Goal: Information Seeking & Learning: Compare options

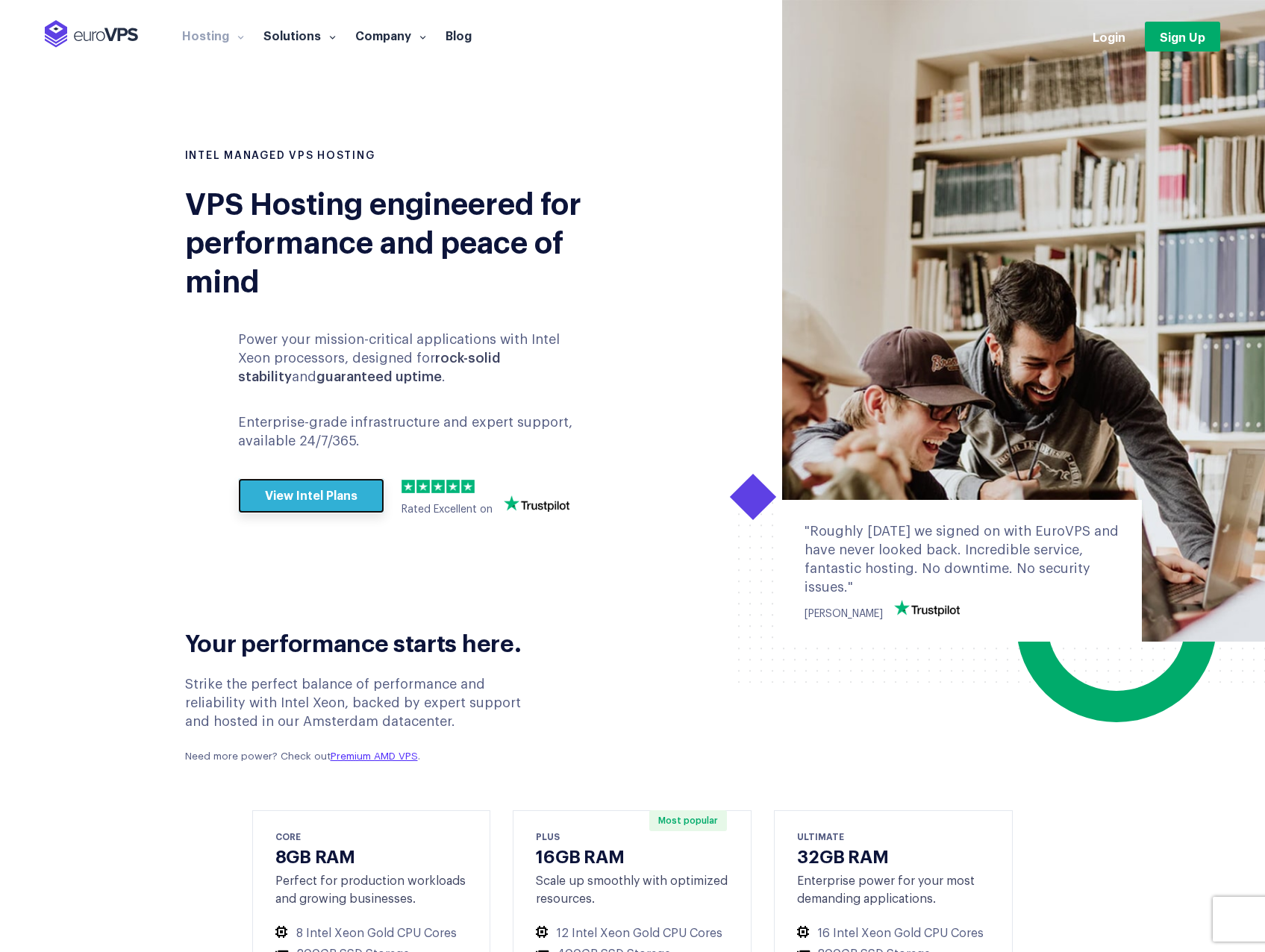
click at [285, 490] on link "View Intel Plans" at bounding box center [310, 496] width 146 height 36
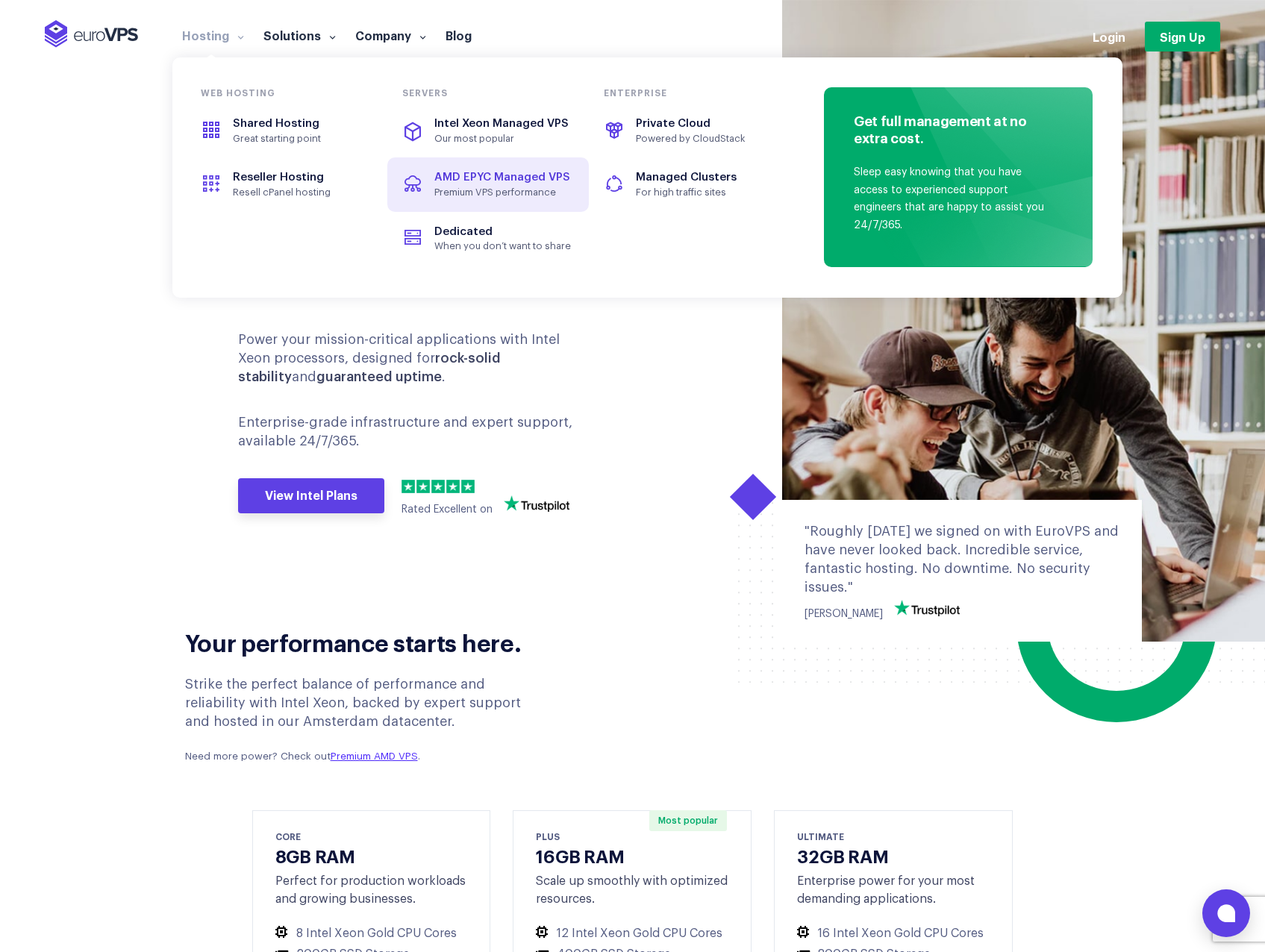
click at [467, 165] on link "AMD EPYC Managed VPS Premium VPS performance" at bounding box center [487, 184] width 201 height 54
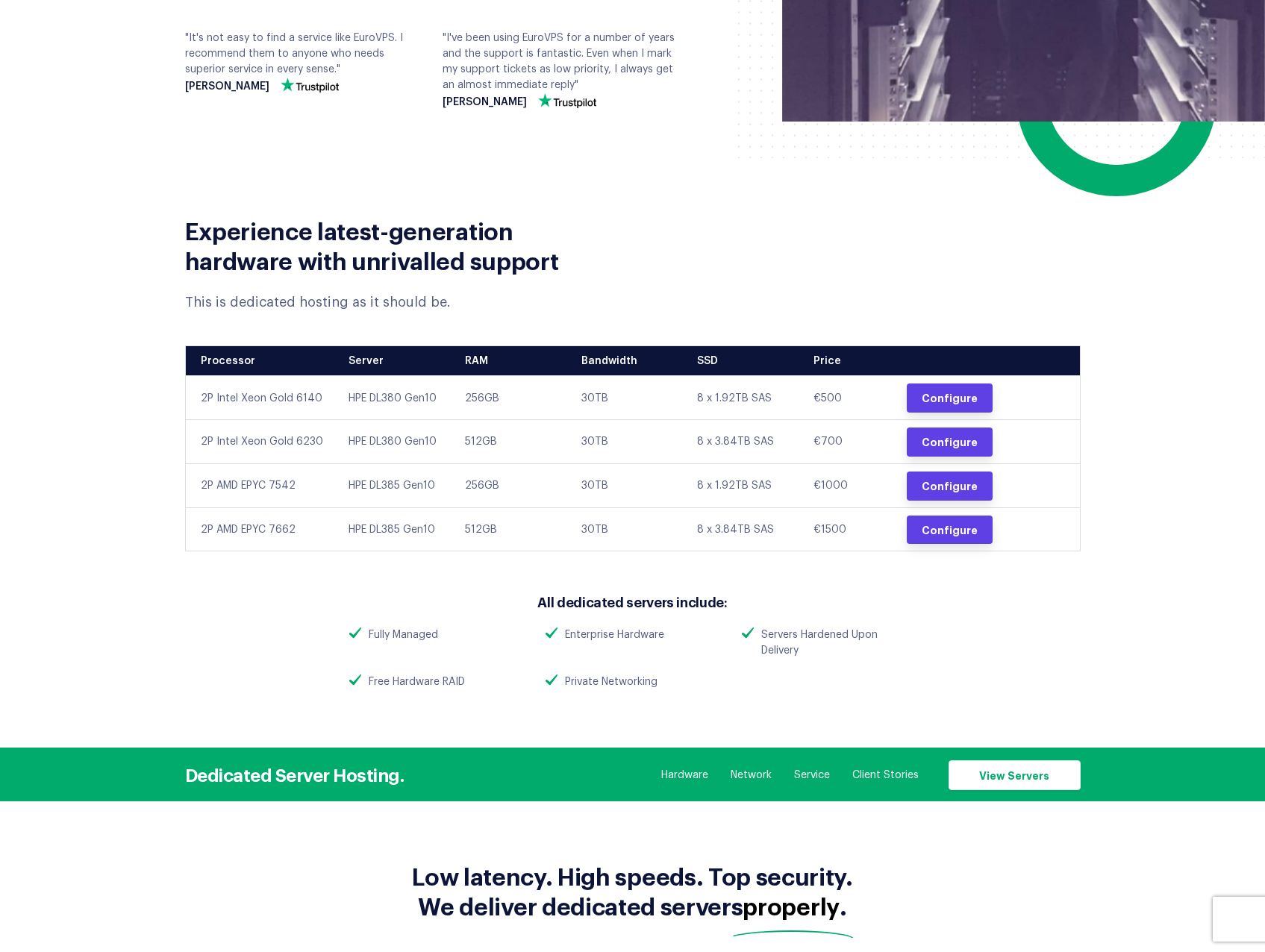
scroll to position [448, 0]
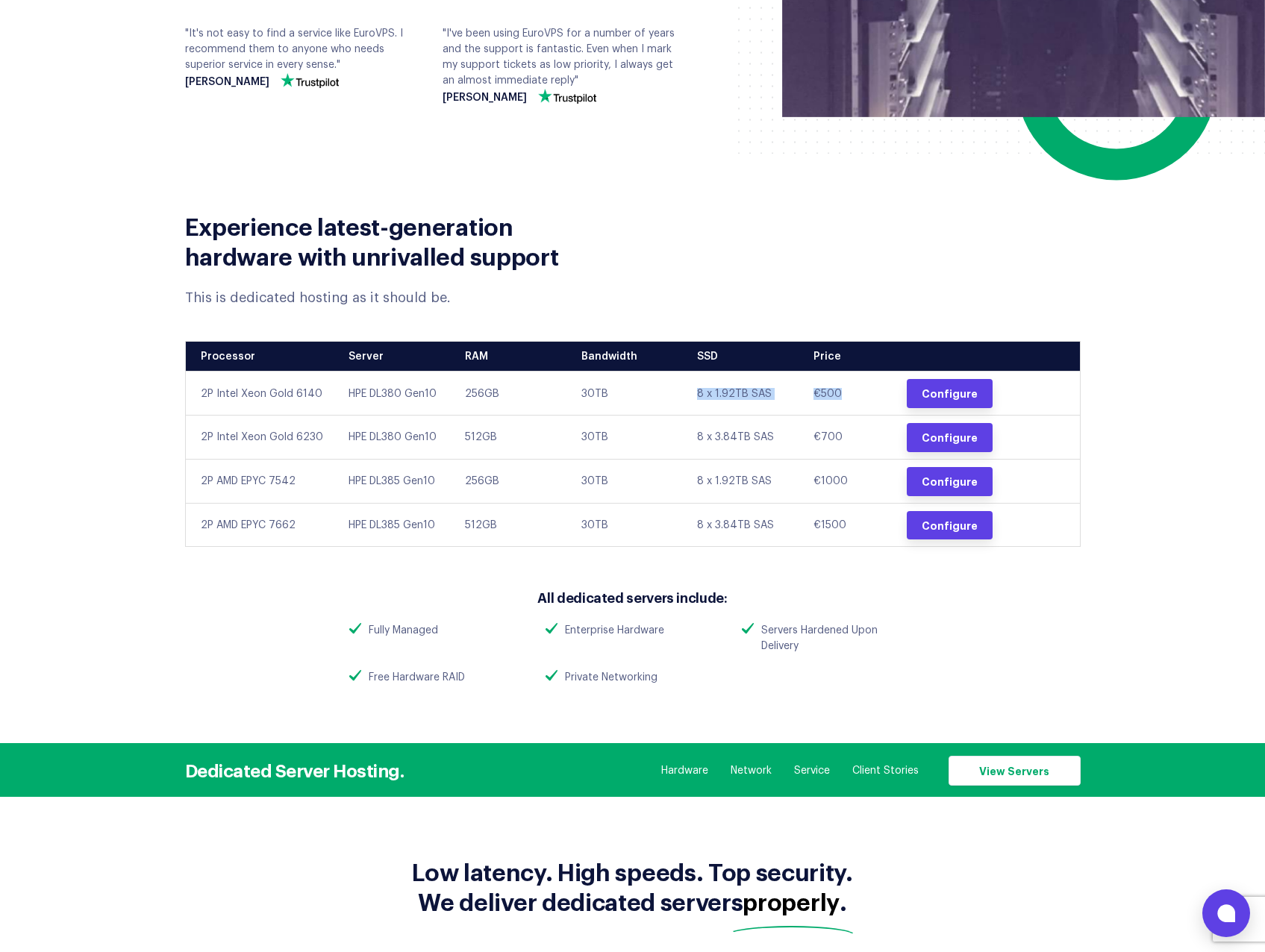
drag, startPoint x: 863, startPoint y: 391, endPoint x: 606, endPoint y: 385, distance: 257.1
click at [610, 385] on tr "2P Intel Xeon Gold 6140 HPE DL380 Gen10 256GB 30TB 8 x 1.92TB SAS €500 Configure" at bounding box center [632, 394] width 895 height 44
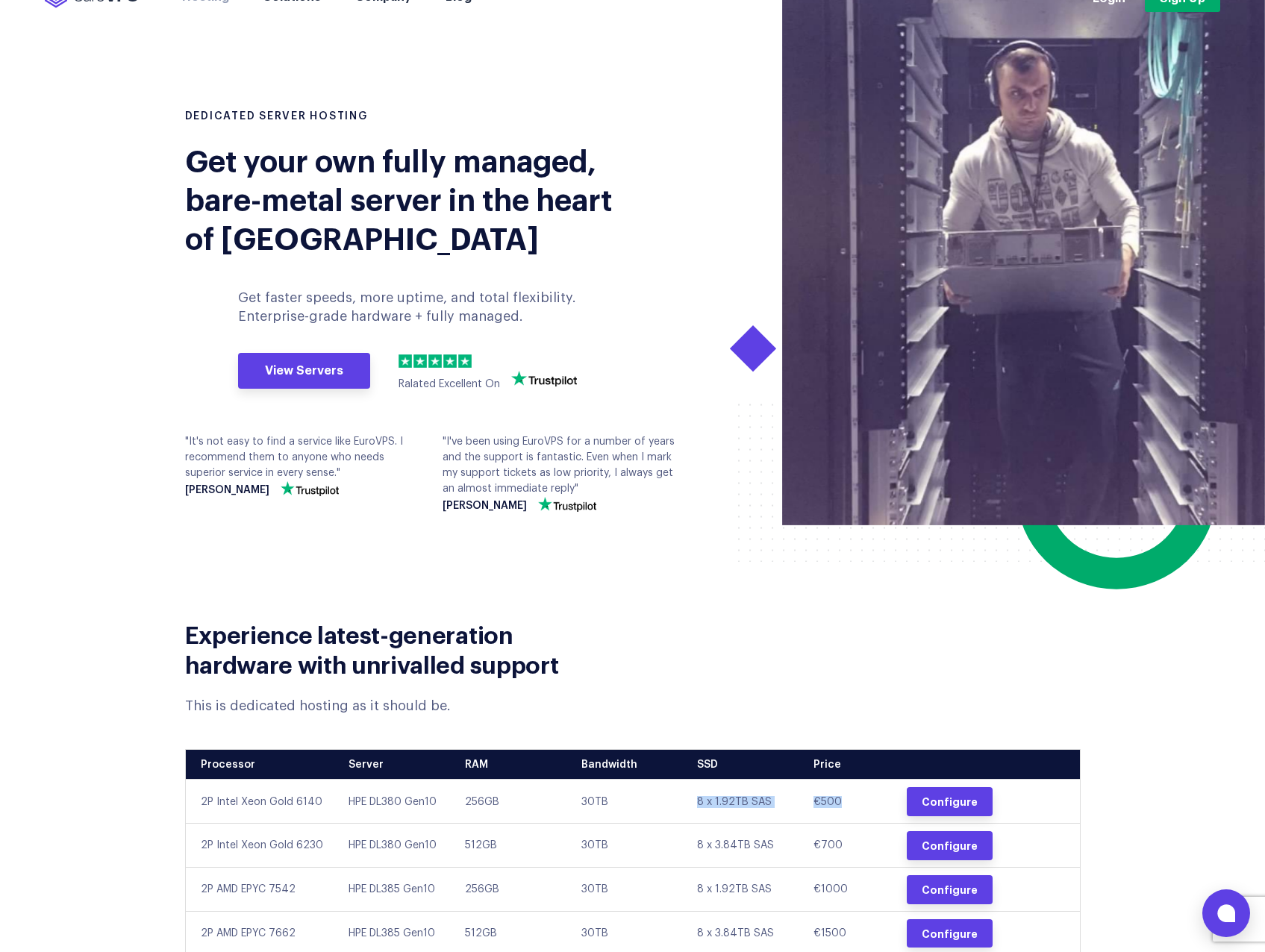
scroll to position [0, 0]
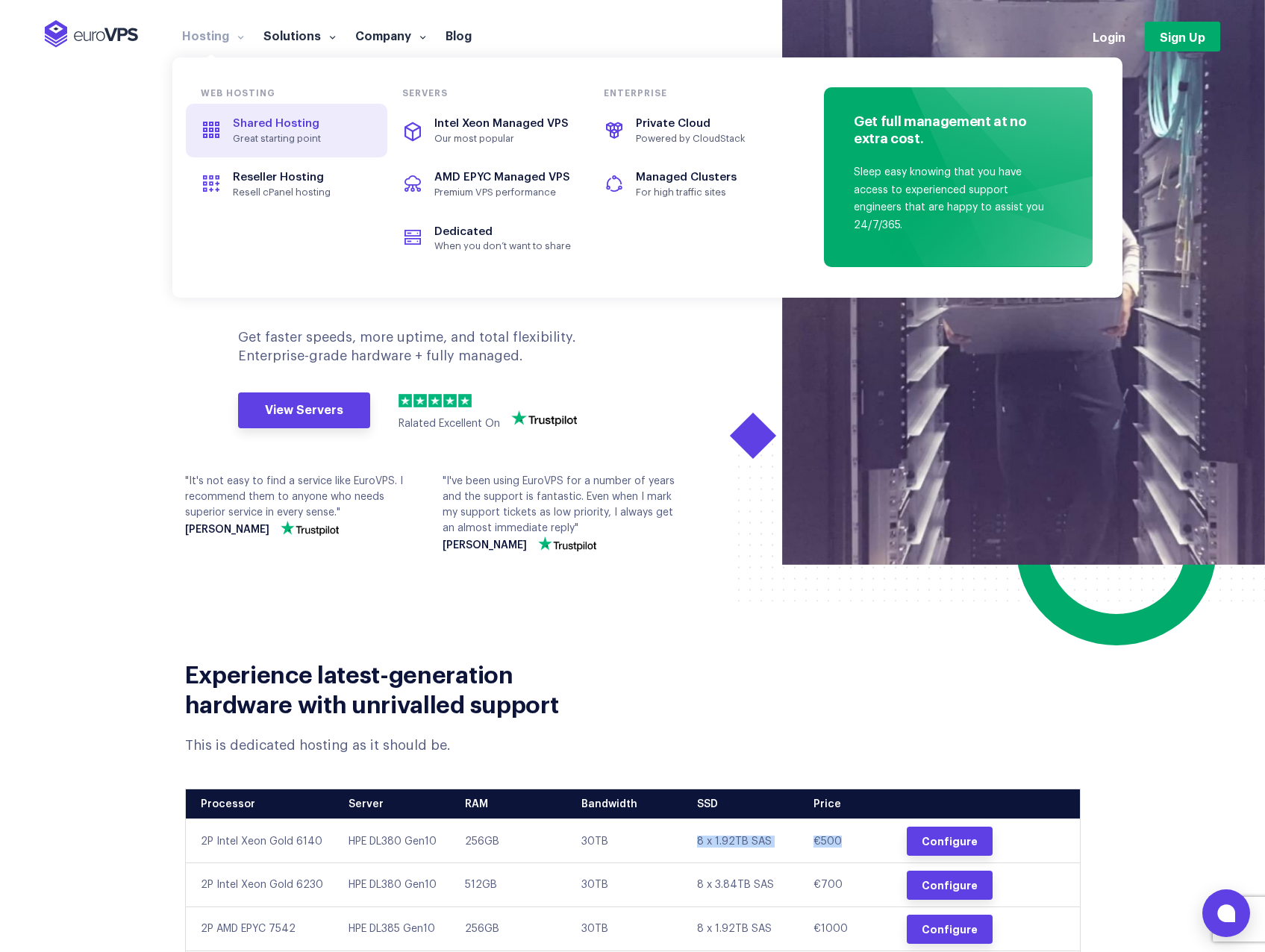
click at [303, 140] on span "Great starting point" at bounding box center [302, 139] width 138 height 12
